Goal: Task Accomplishment & Management: Manage account settings

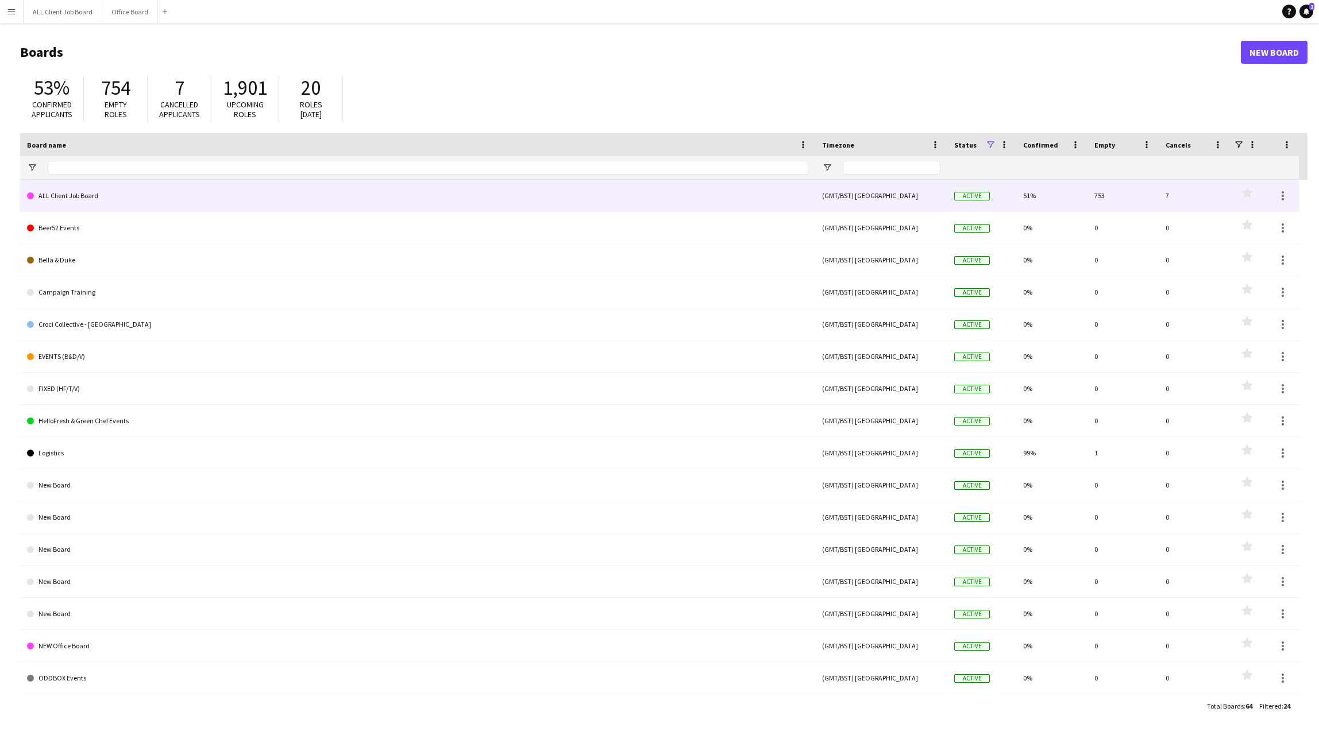
click at [137, 200] on link "ALL Client Job Board" at bounding box center [417, 196] width 781 height 32
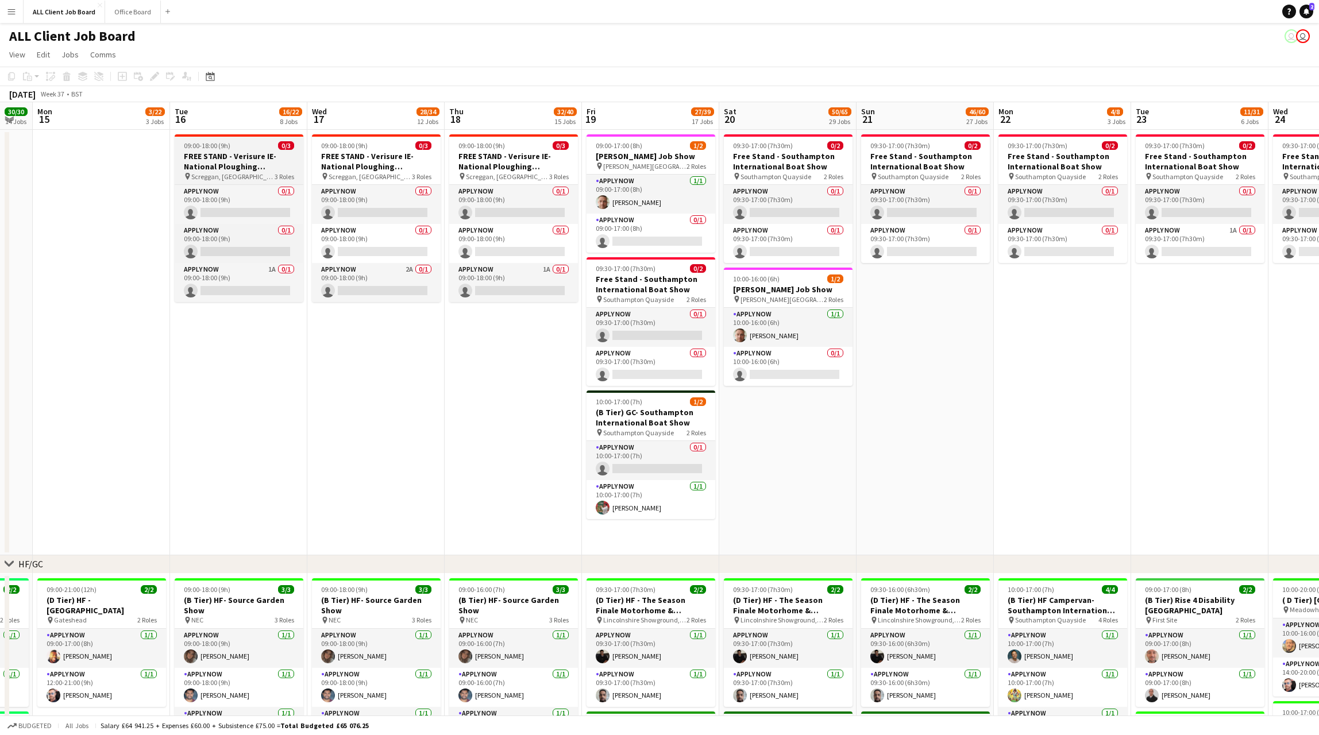
click at [272, 146] on div "09:00-18:00 (9h) 0/3" at bounding box center [239, 145] width 129 height 9
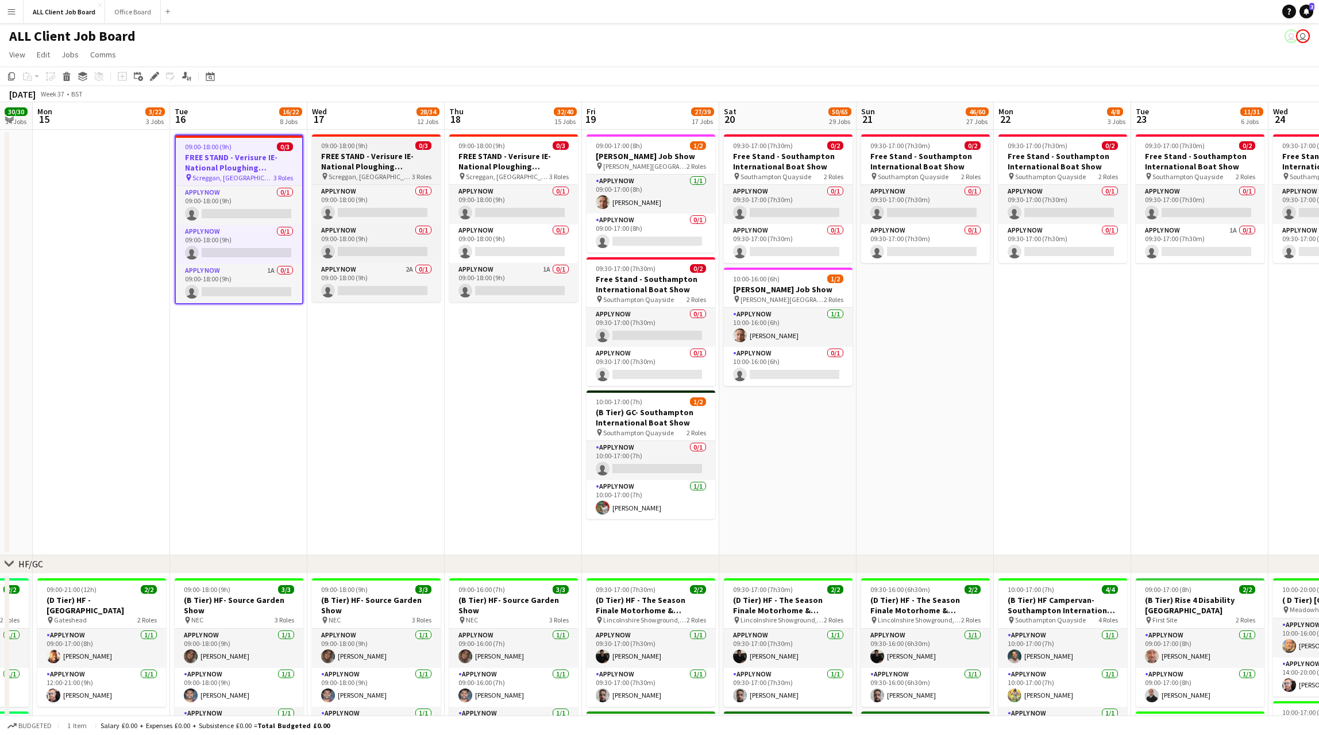
click at [368, 147] on div "09:00-18:00 (9h) 0/3" at bounding box center [376, 145] width 129 height 9
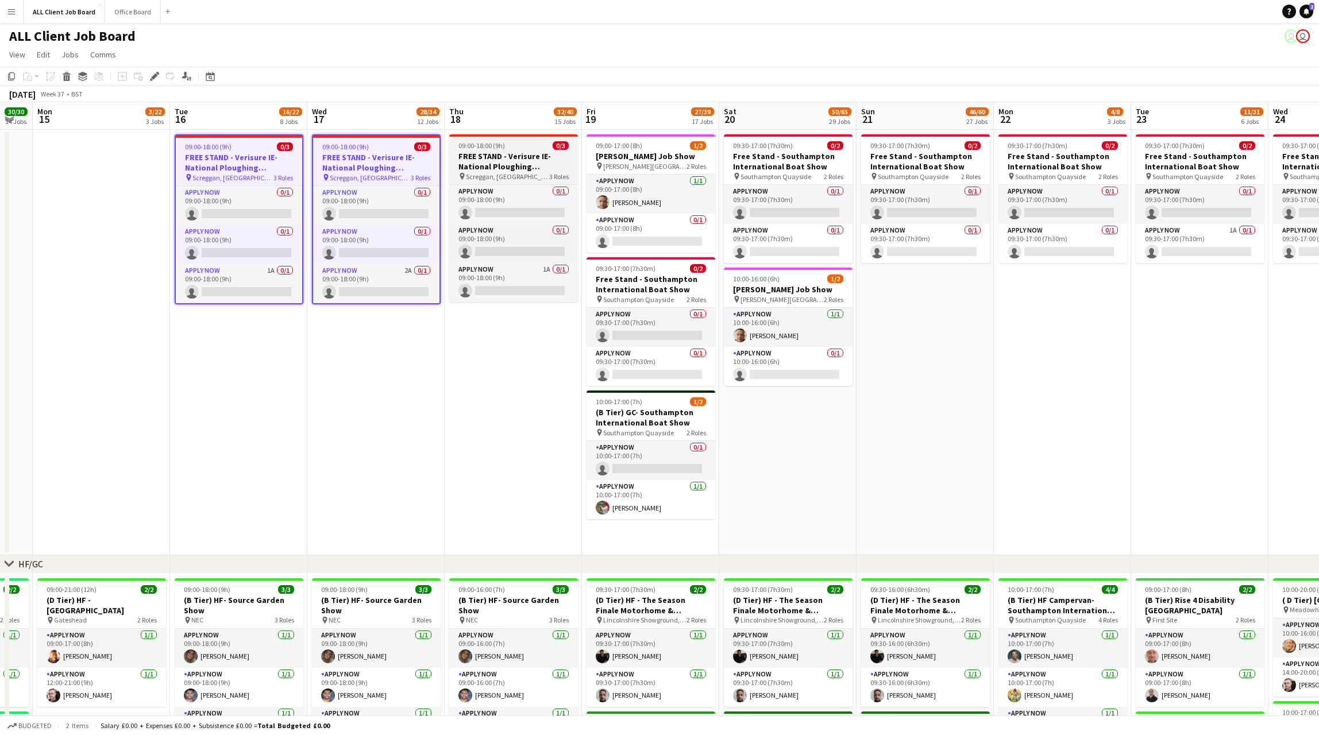
click at [518, 141] on div "09:00-18:00 (9h) 0/3" at bounding box center [513, 145] width 129 height 9
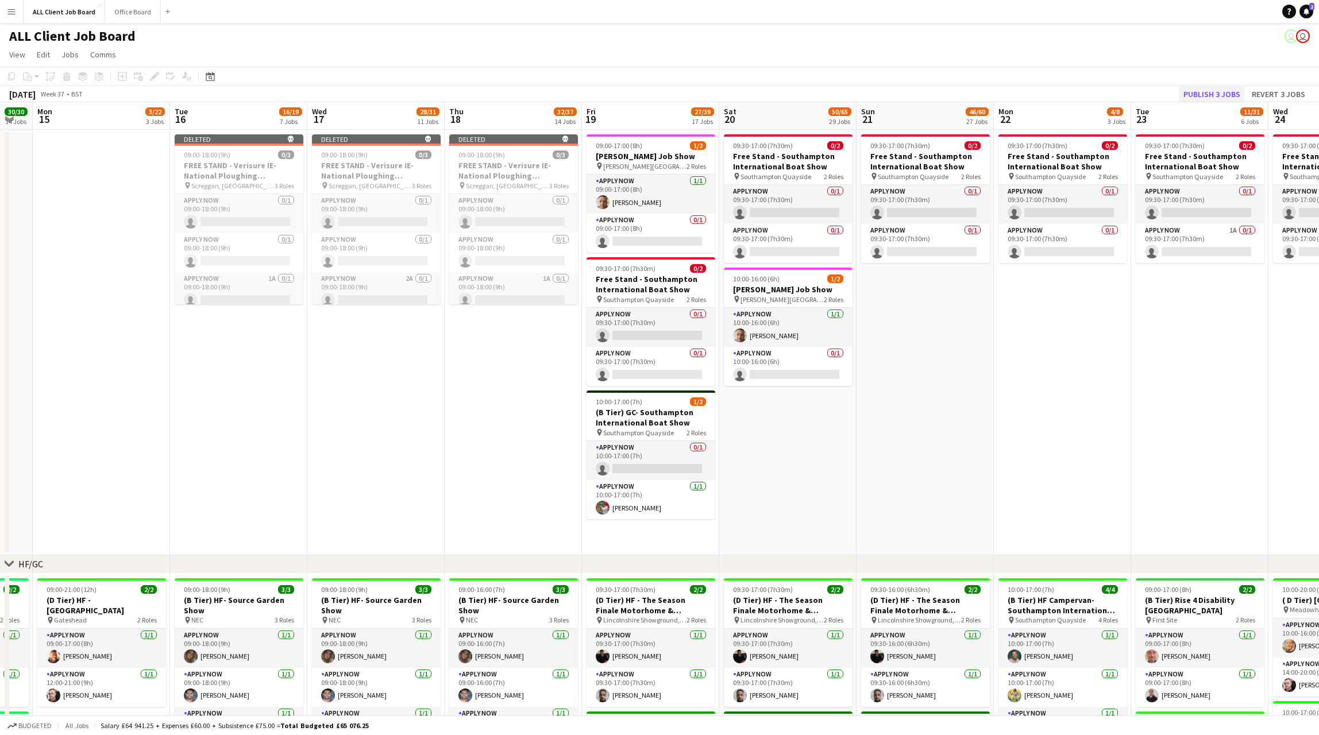
click at [1204, 95] on button "Publish 3 jobs" at bounding box center [1212, 94] width 66 height 15
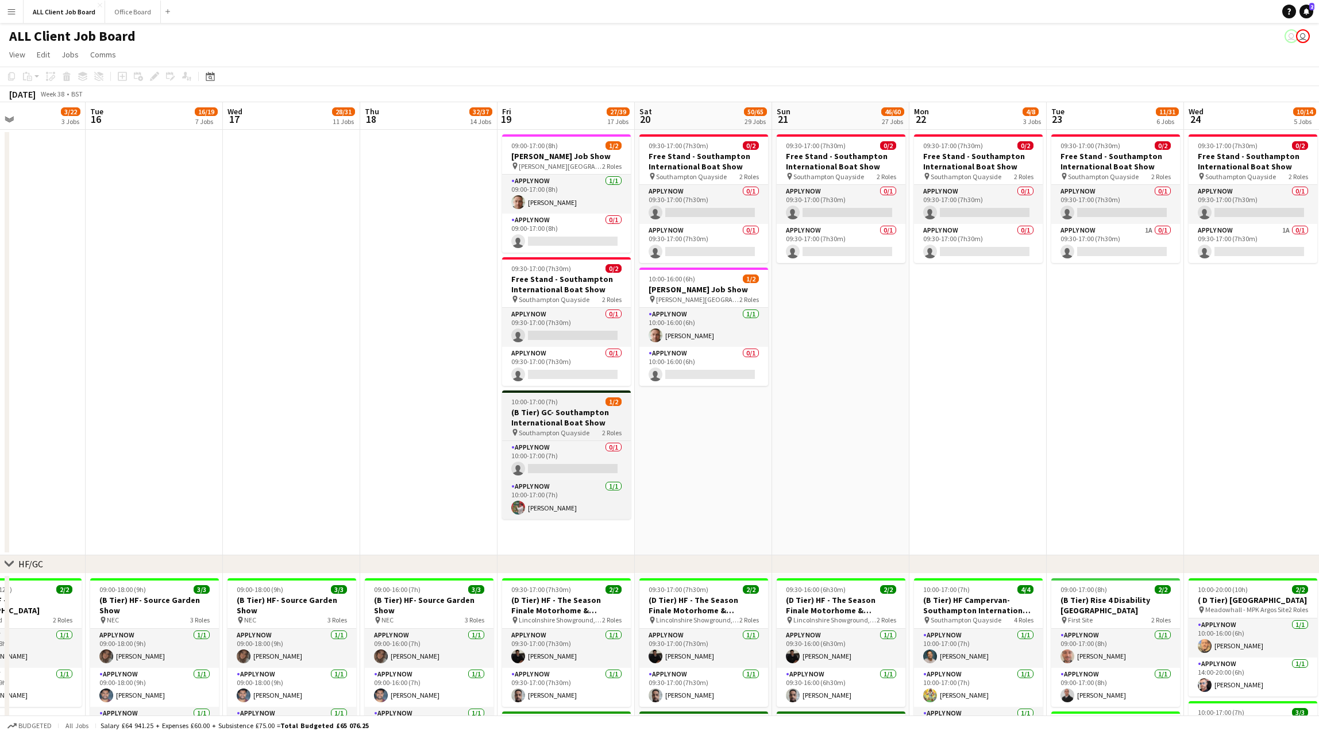
click at [585, 416] on h3 "(B Tier) GC- Southampton International Boat Show" at bounding box center [566, 417] width 129 height 21
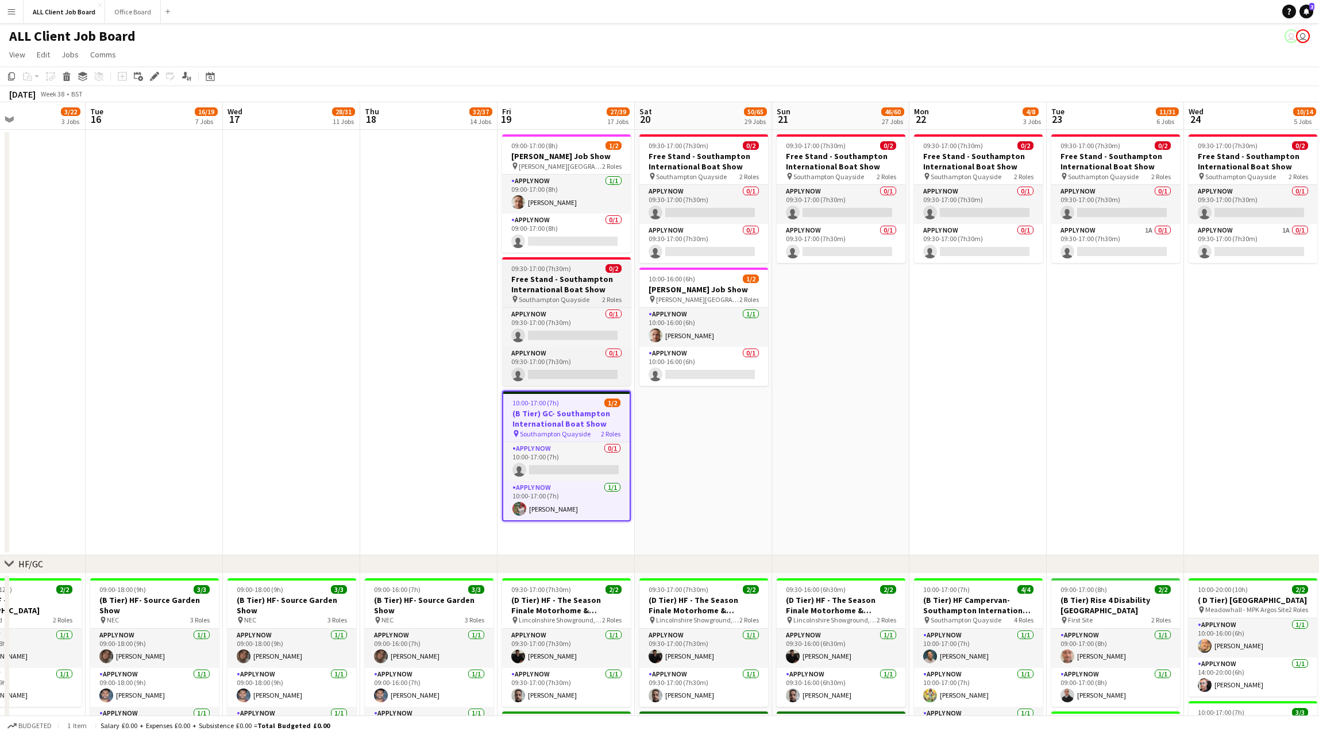
click at [584, 286] on h3 "Free Stand - Southampton International Boat Show" at bounding box center [566, 284] width 129 height 21
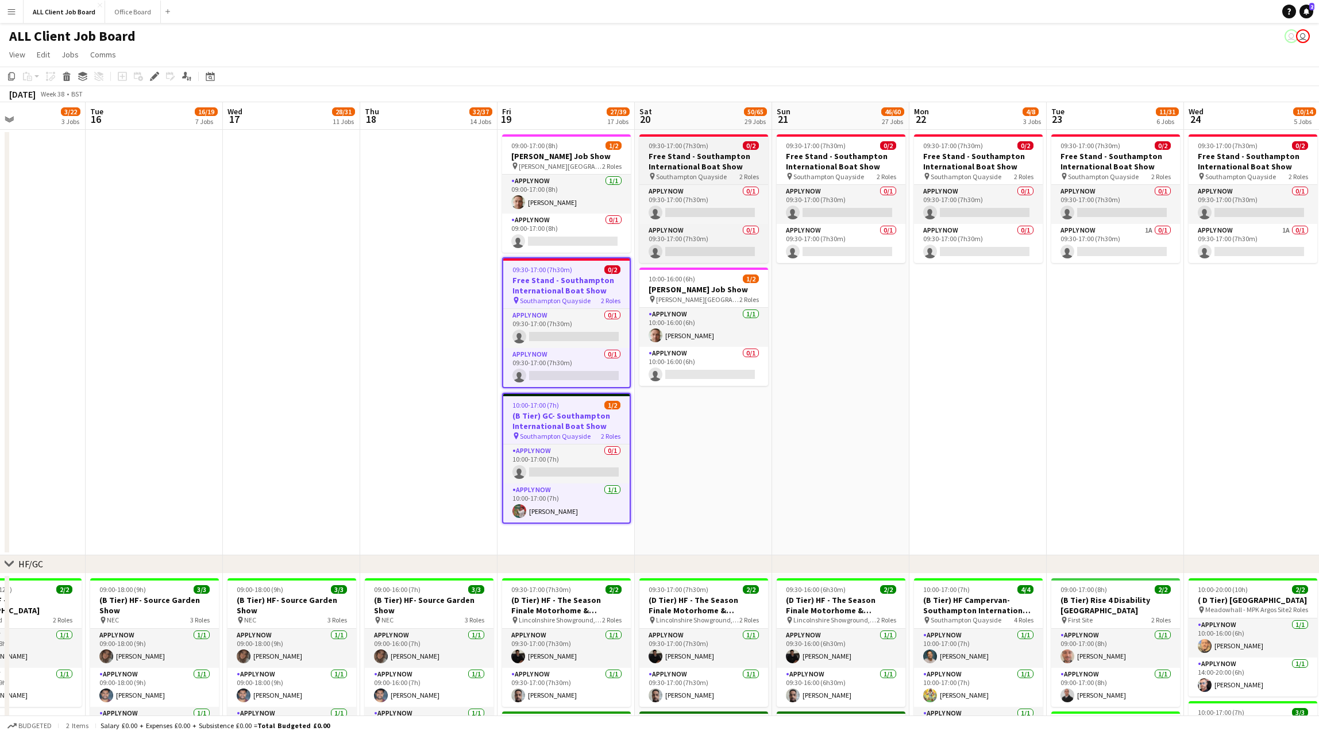
click at [665, 164] on h3 "Free Stand - Southampton International Boat Show" at bounding box center [703, 161] width 129 height 21
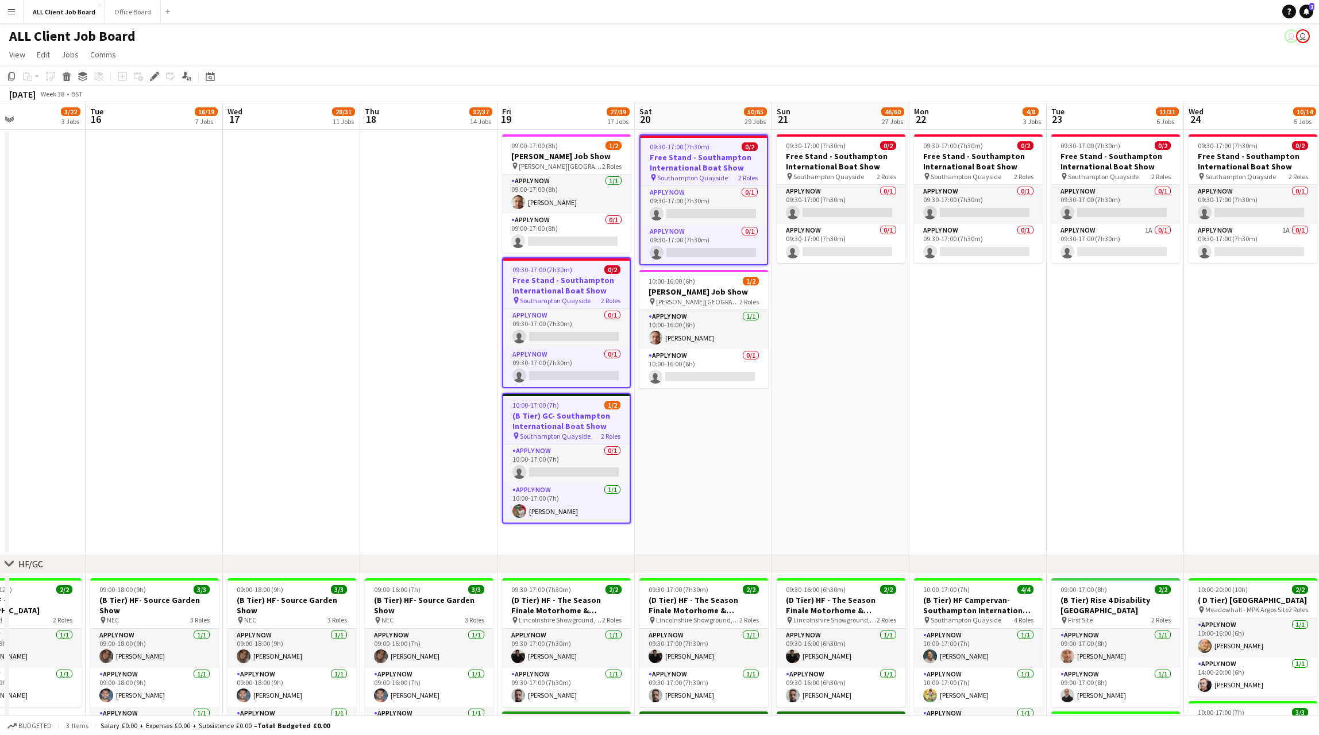
click at [595, 276] on h3 "Free Stand - Southampton International Boat Show" at bounding box center [566, 285] width 126 height 21
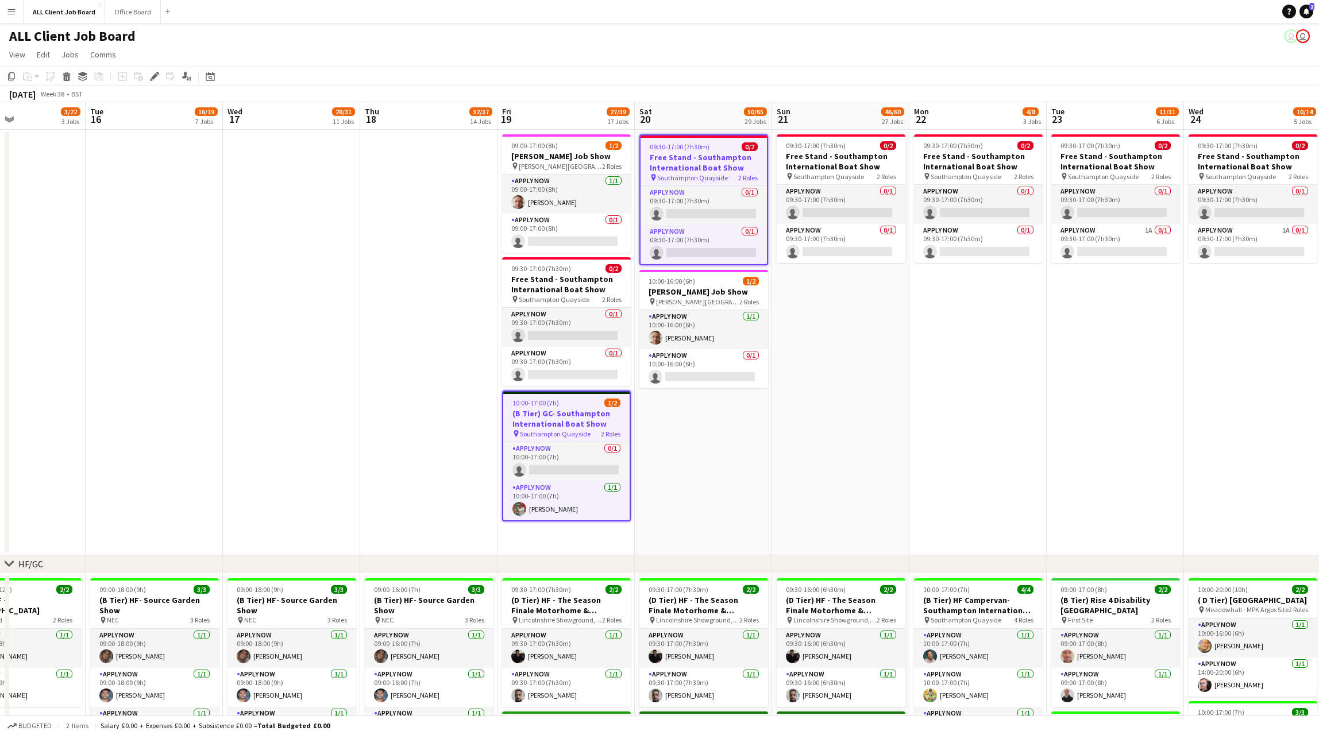
click at [681, 157] on h3 "Free Stand - Southampton International Boat Show" at bounding box center [703, 162] width 126 height 21
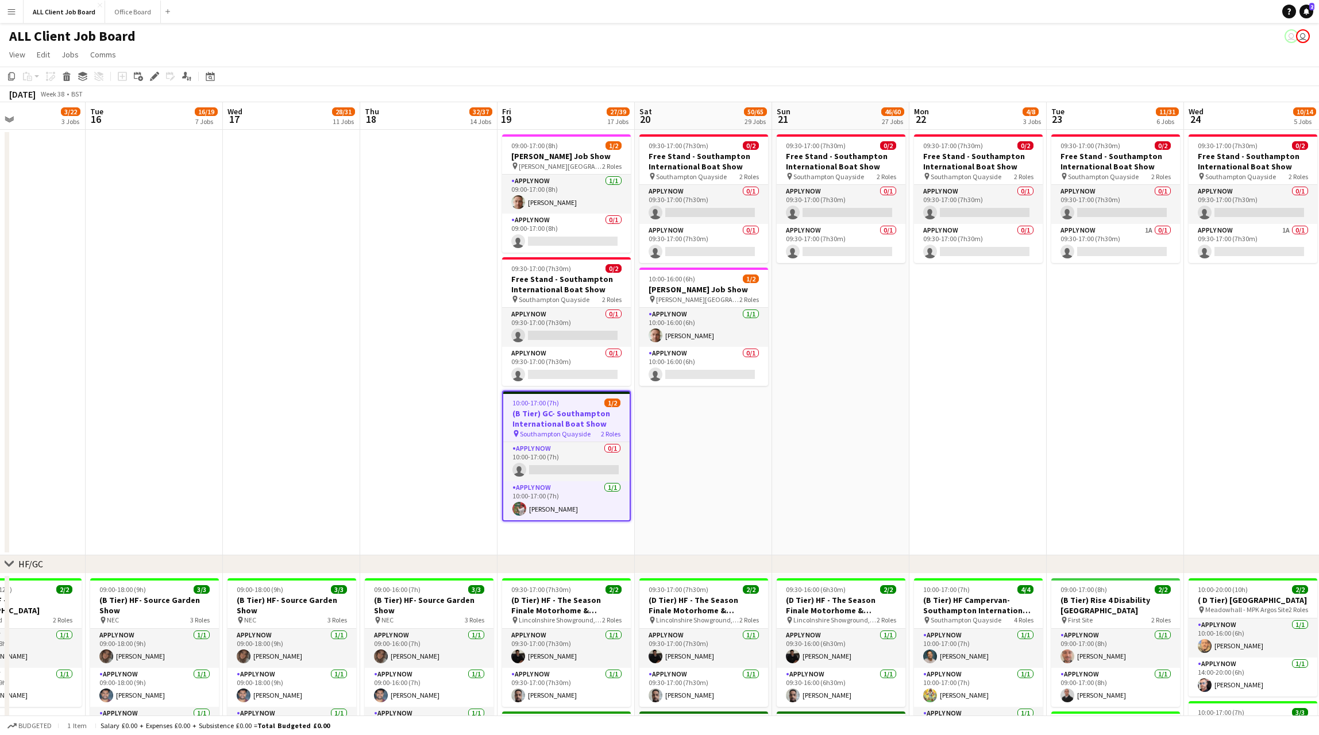
click at [695, 460] on app-date-cell "09:30-17:00 (7h30m) 0/2 Free Stand - Southampton International Boat Show pin So…" at bounding box center [703, 343] width 137 height 426
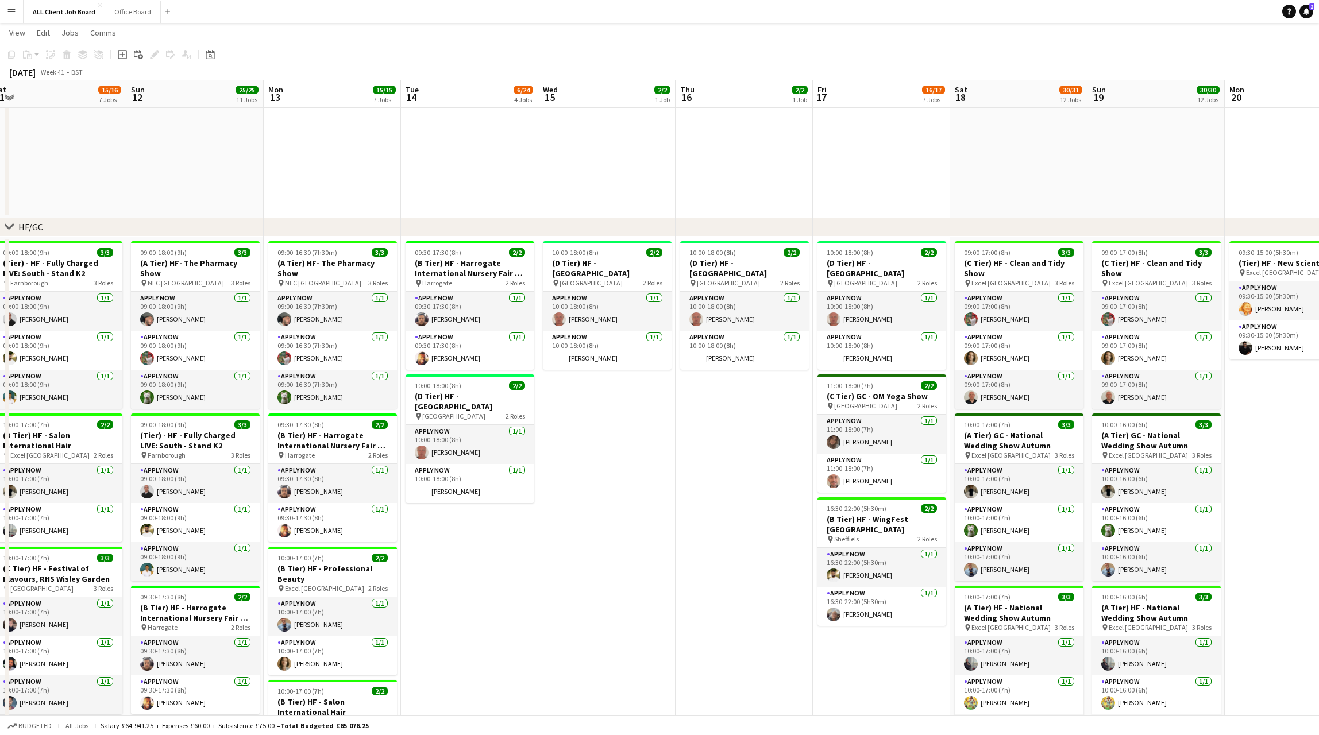
scroll to position [0, 306]
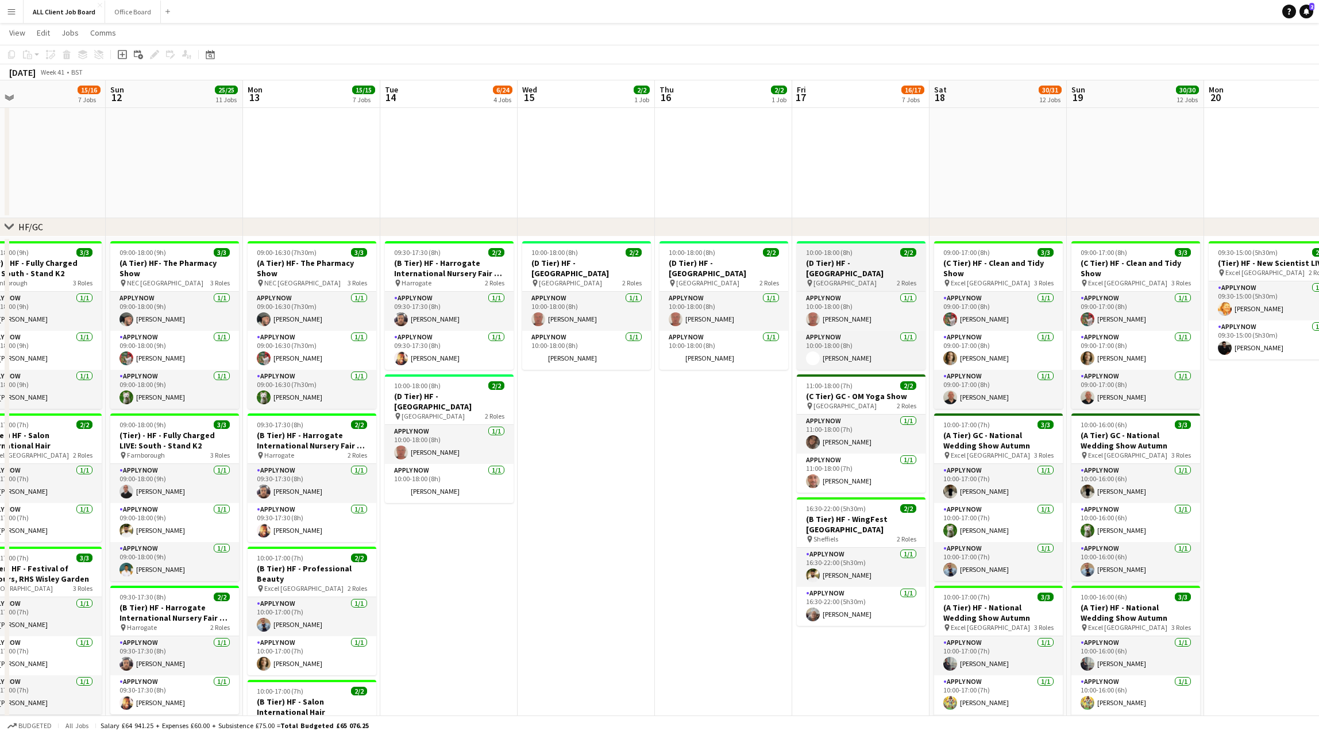
click at [860, 263] on h3 "(D Tier) HF - [GEOGRAPHIC_DATA]" at bounding box center [861, 268] width 129 height 21
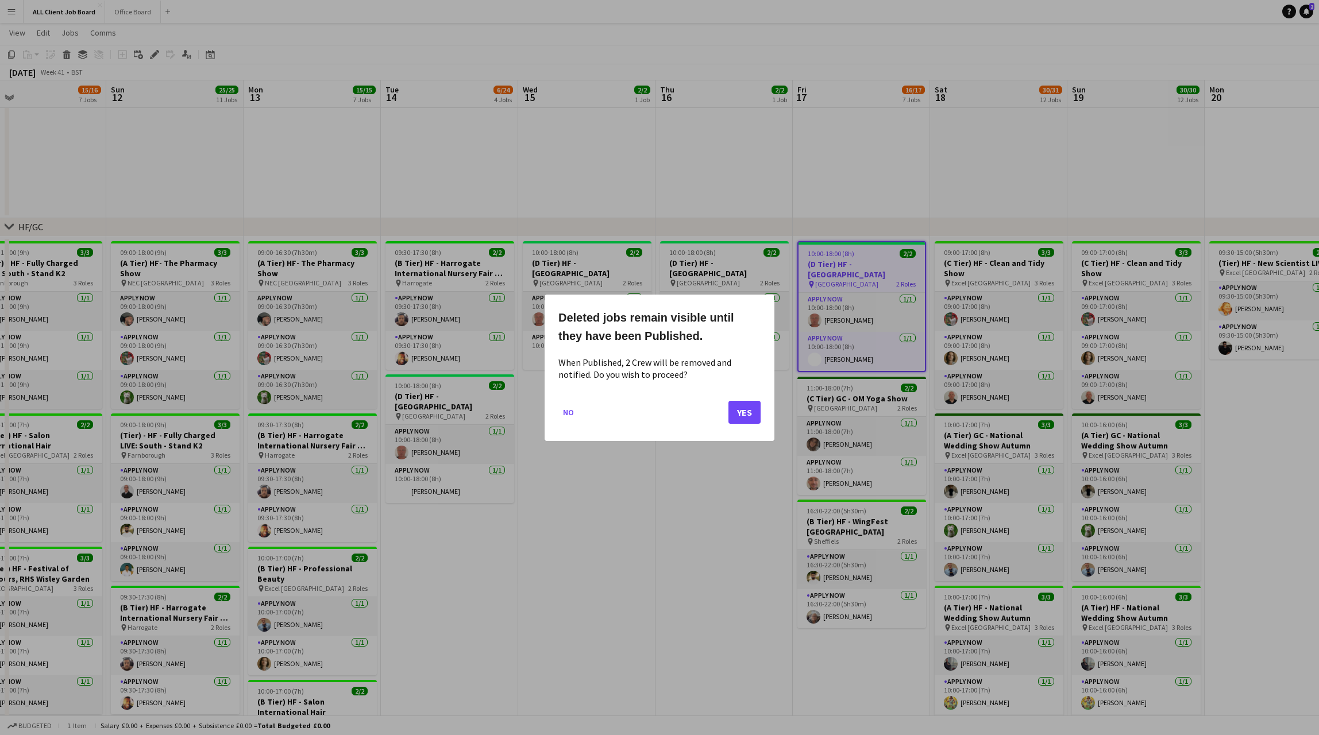
scroll to position [0, 0]
click at [743, 401] on button "Yes" at bounding box center [744, 411] width 32 height 23
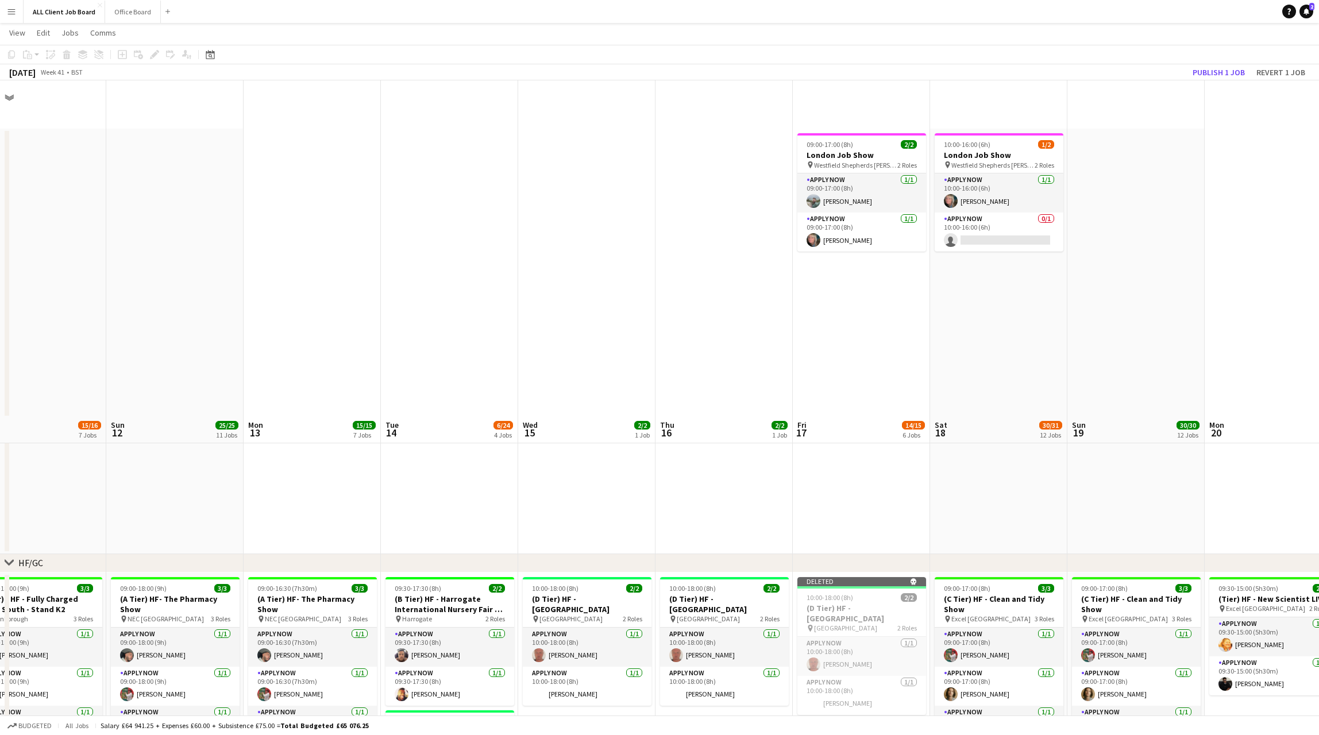
scroll to position [335, 0]
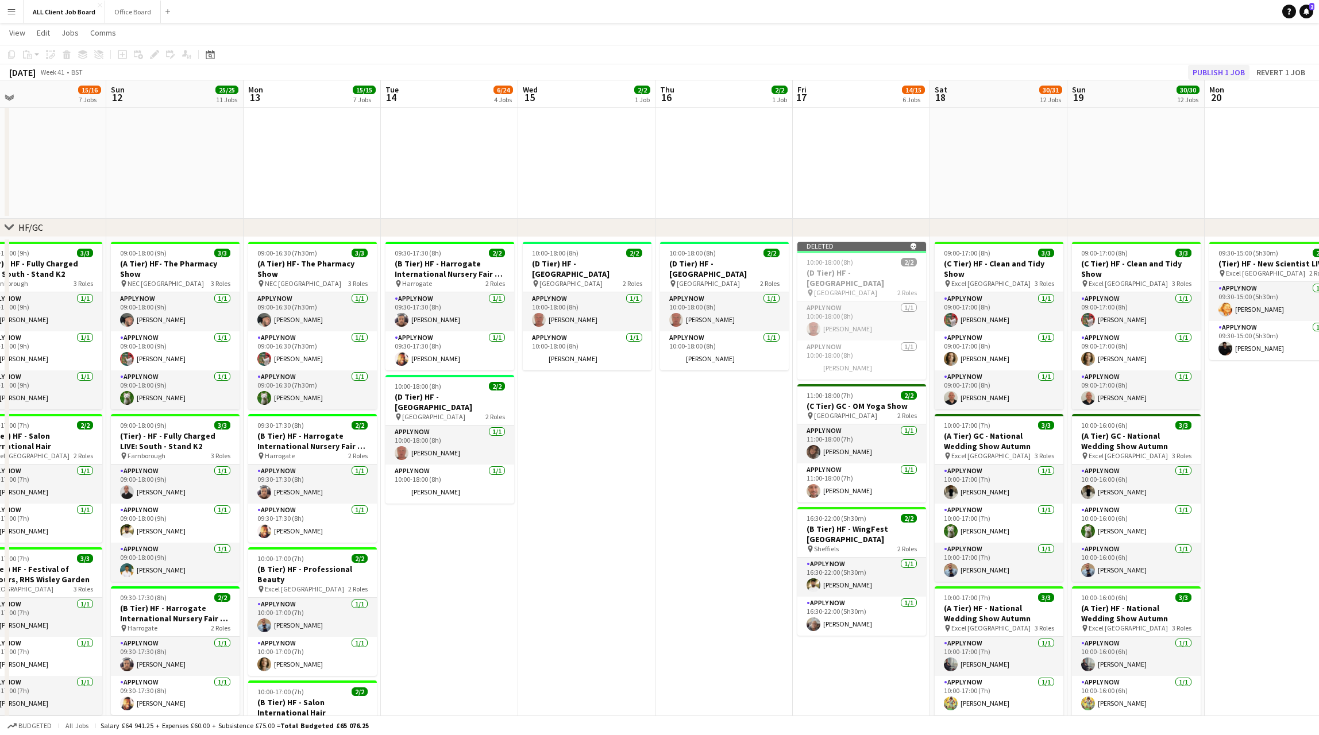
click at [1214, 72] on button "Publish 1 job" at bounding box center [1218, 72] width 61 height 15
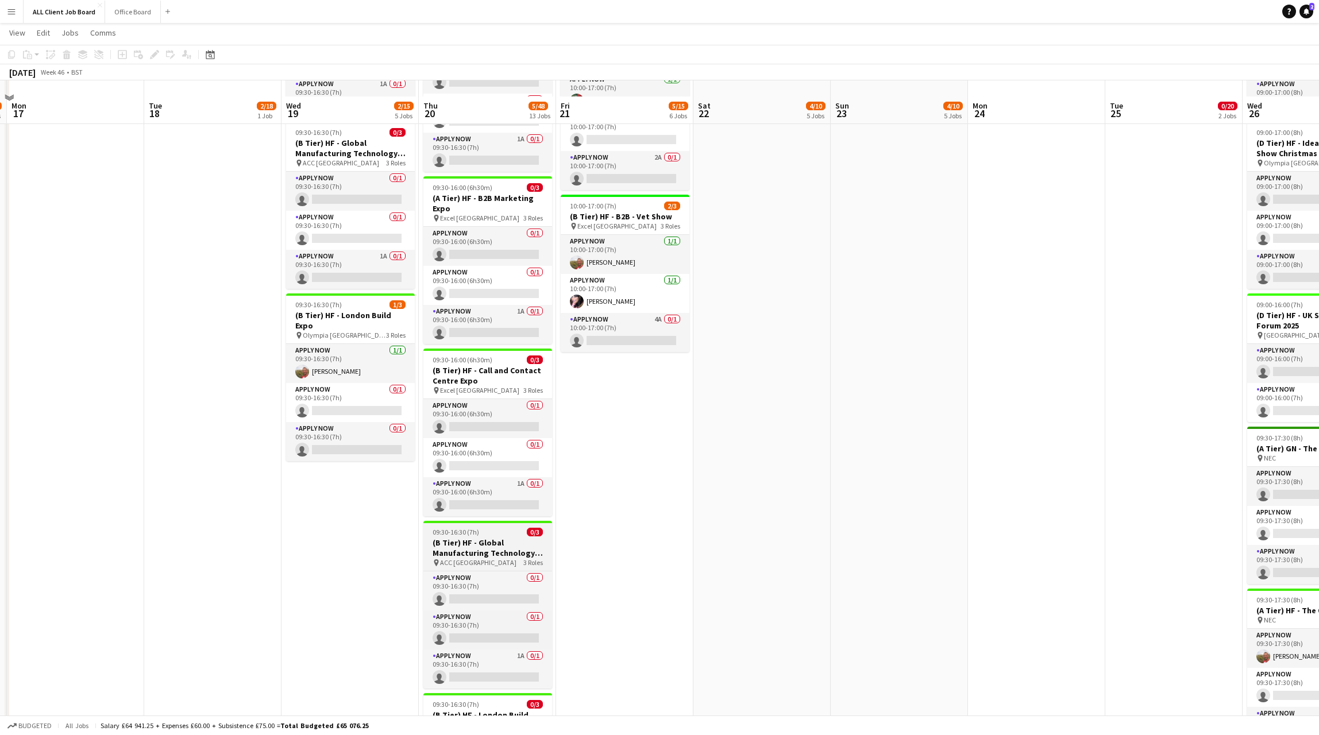
scroll to position [989, 0]
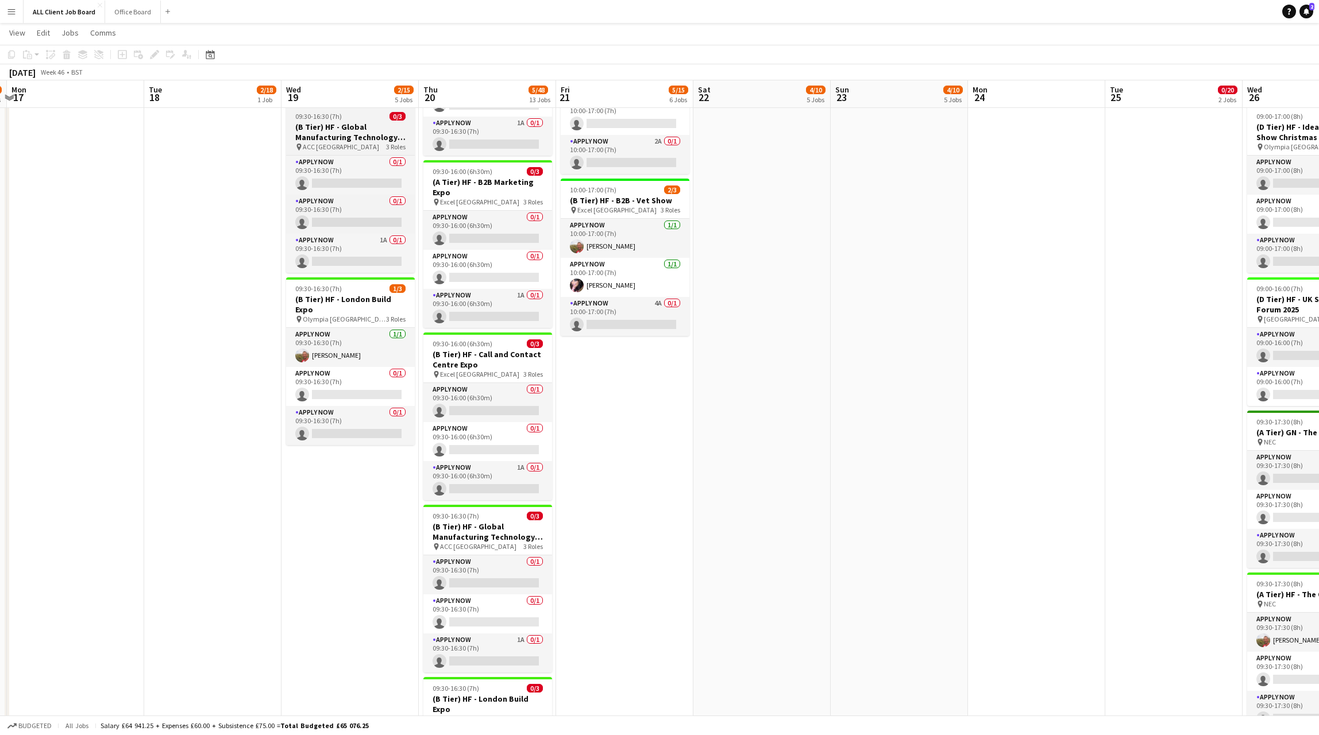
click at [359, 129] on h3 "(B Tier) HF - Global Manufacturing Technology Show 2025" at bounding box center [350, 132] width 129 height 21
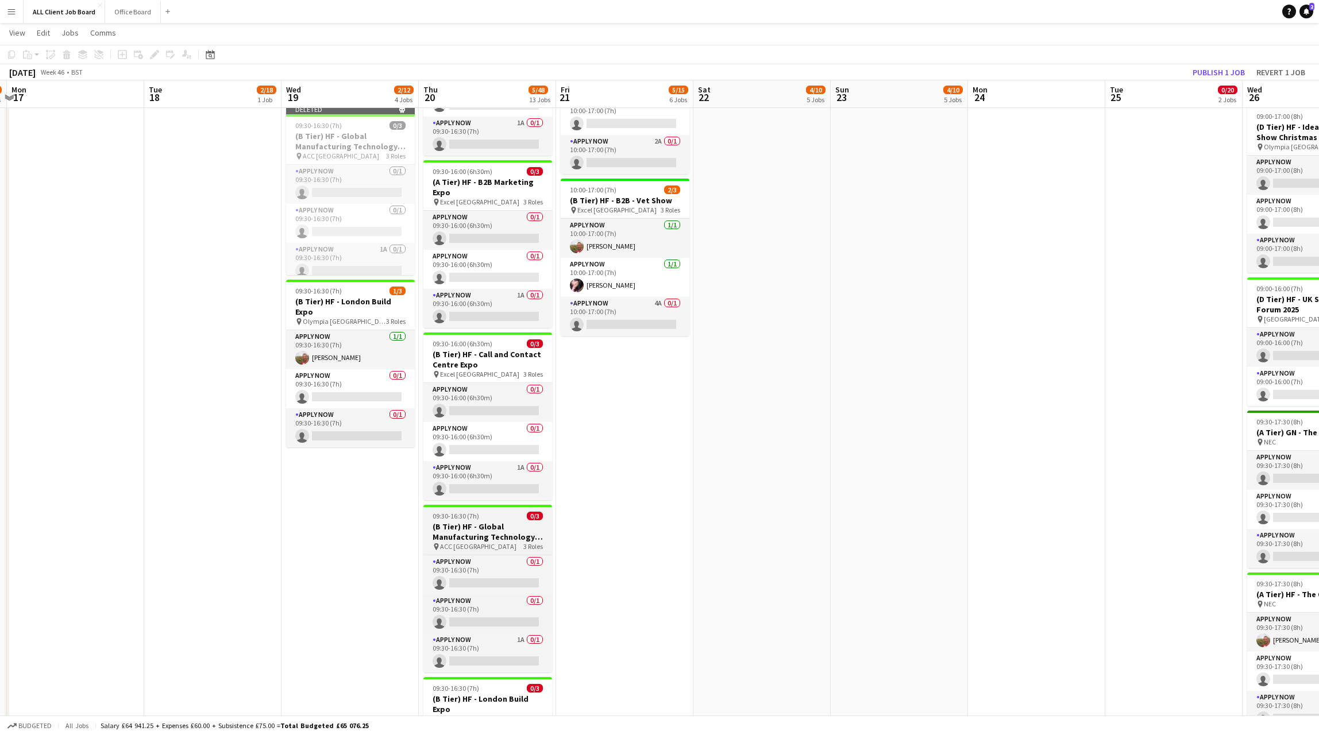
click at [486, 522] on h3 "(B Tier) HF - Global Manufacturing Technology Show 2025" at bounding box center [487, 532] width 129 height 21
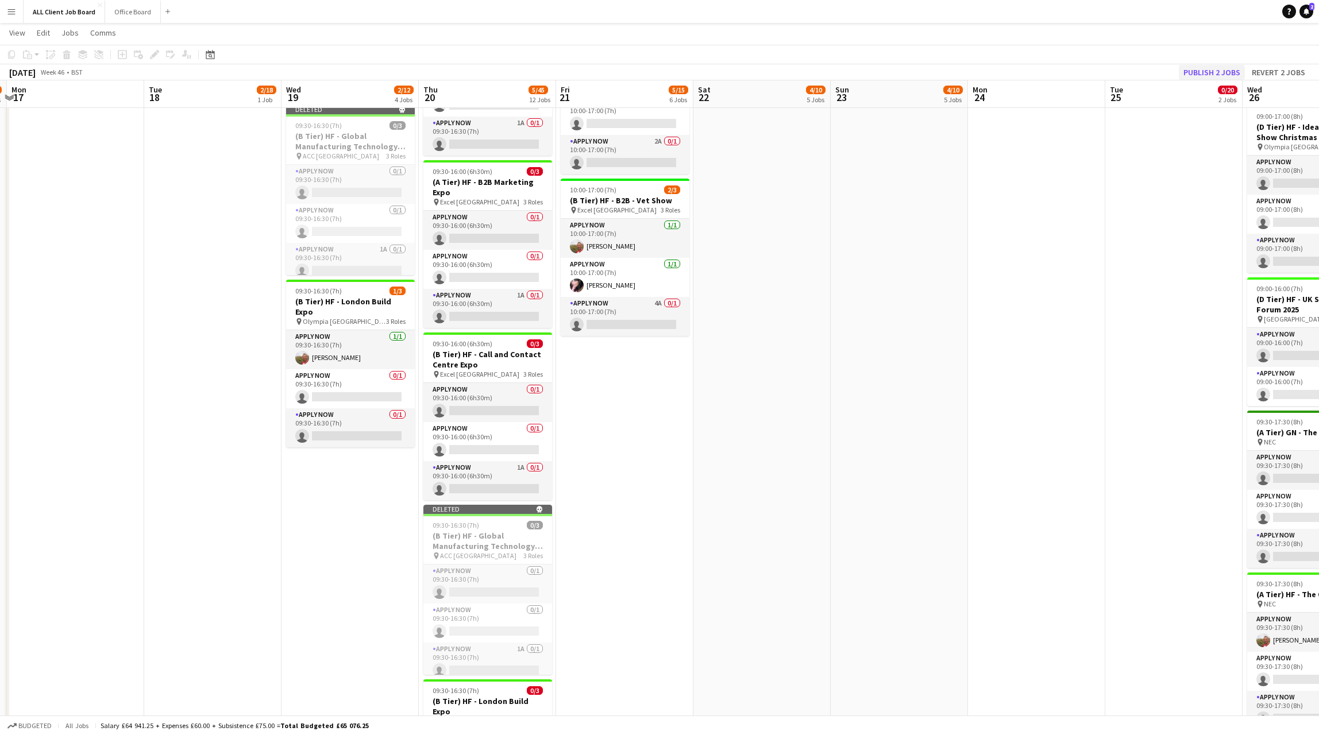
click at [1202, 68] on button "Publish 2 jobs" at bounding box center [1212, 72] width 66 height 15
